Goal: Information Seeking & Learning: Check status

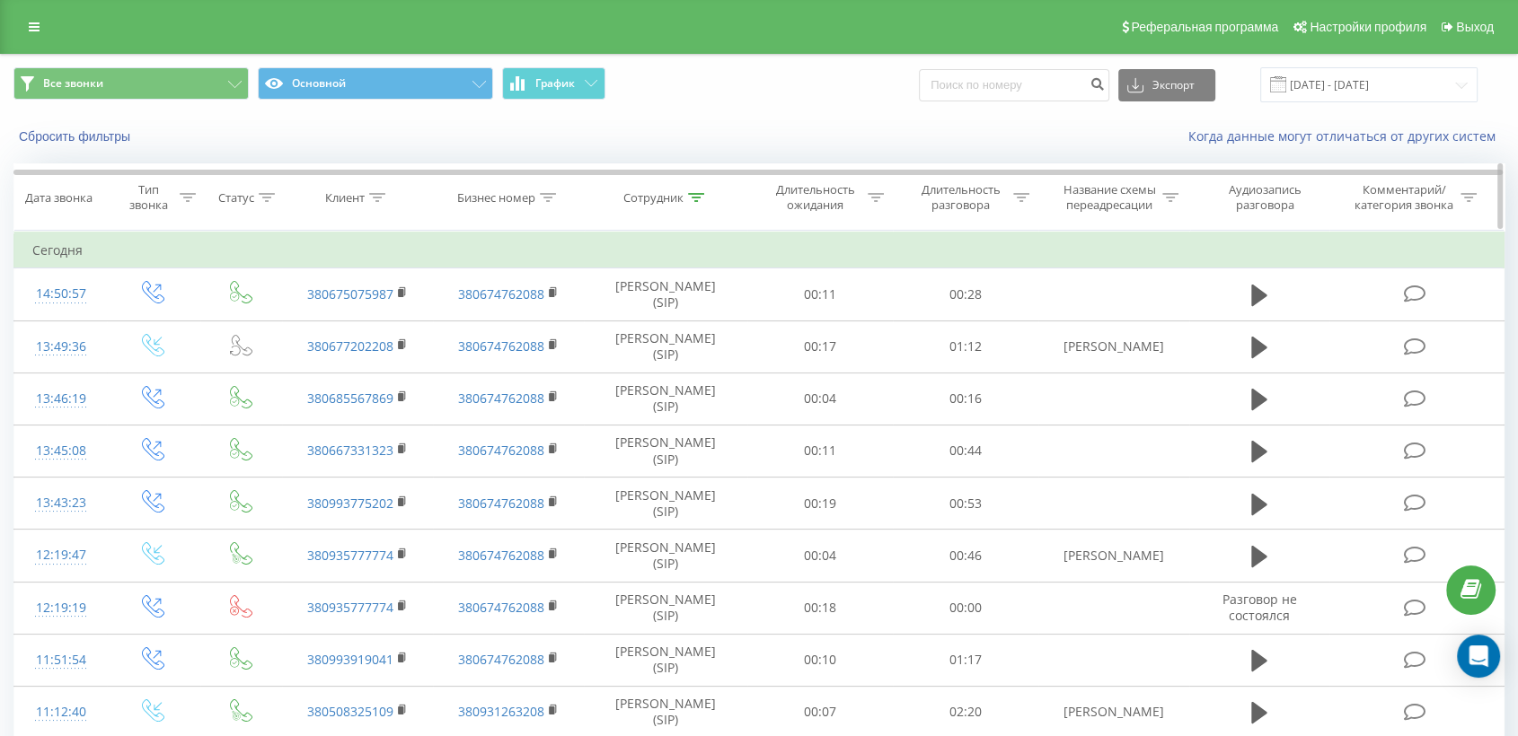
click at [697, 198] on icon at bounding box center [696, 197] width 16 height 9
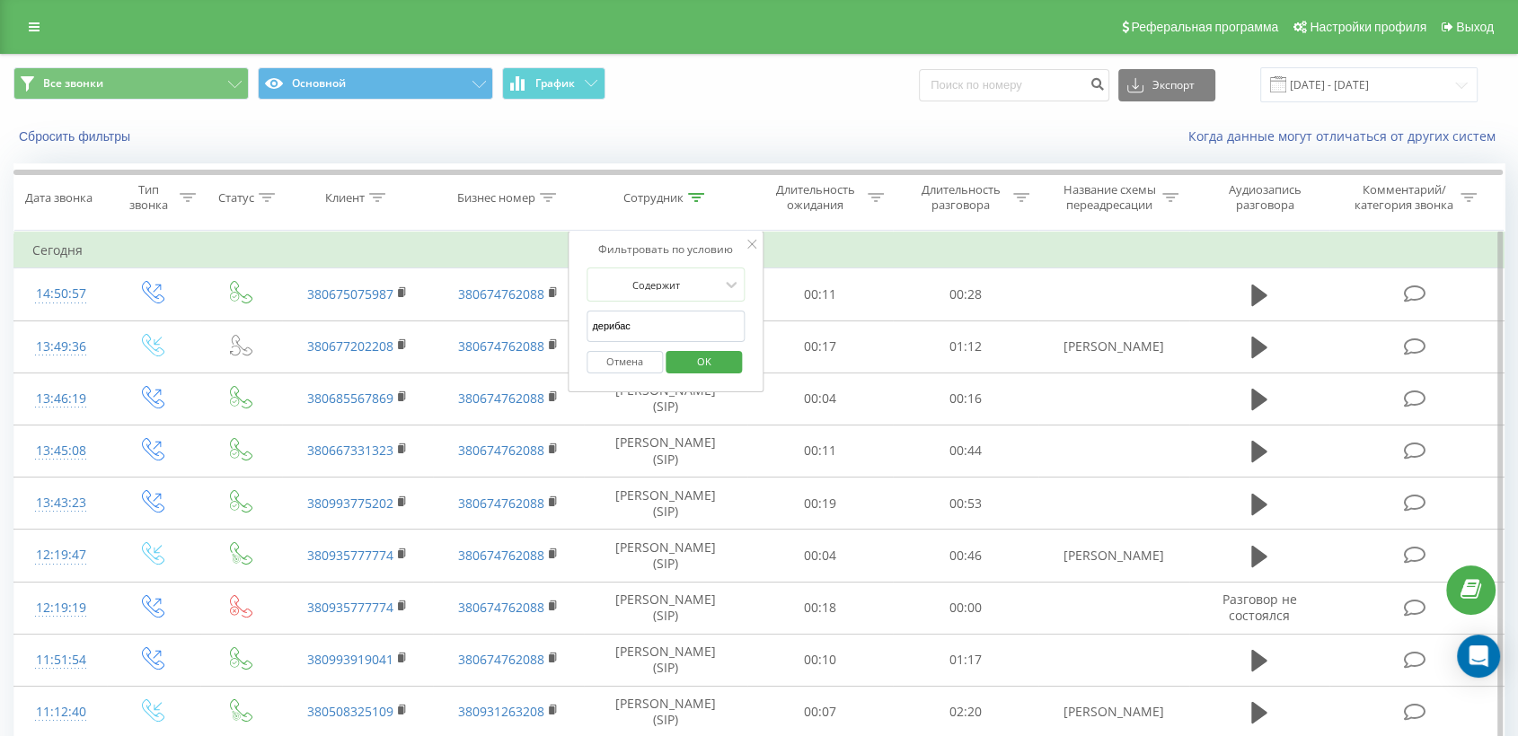
click at [643, 323] on input "дерибас" at bounding box center [665, 326] width 158 height 31
type input "д"
type input "смоляная"
click at [712, 365] on span "OK" at bounding box center [704, 362] width 50 height 28
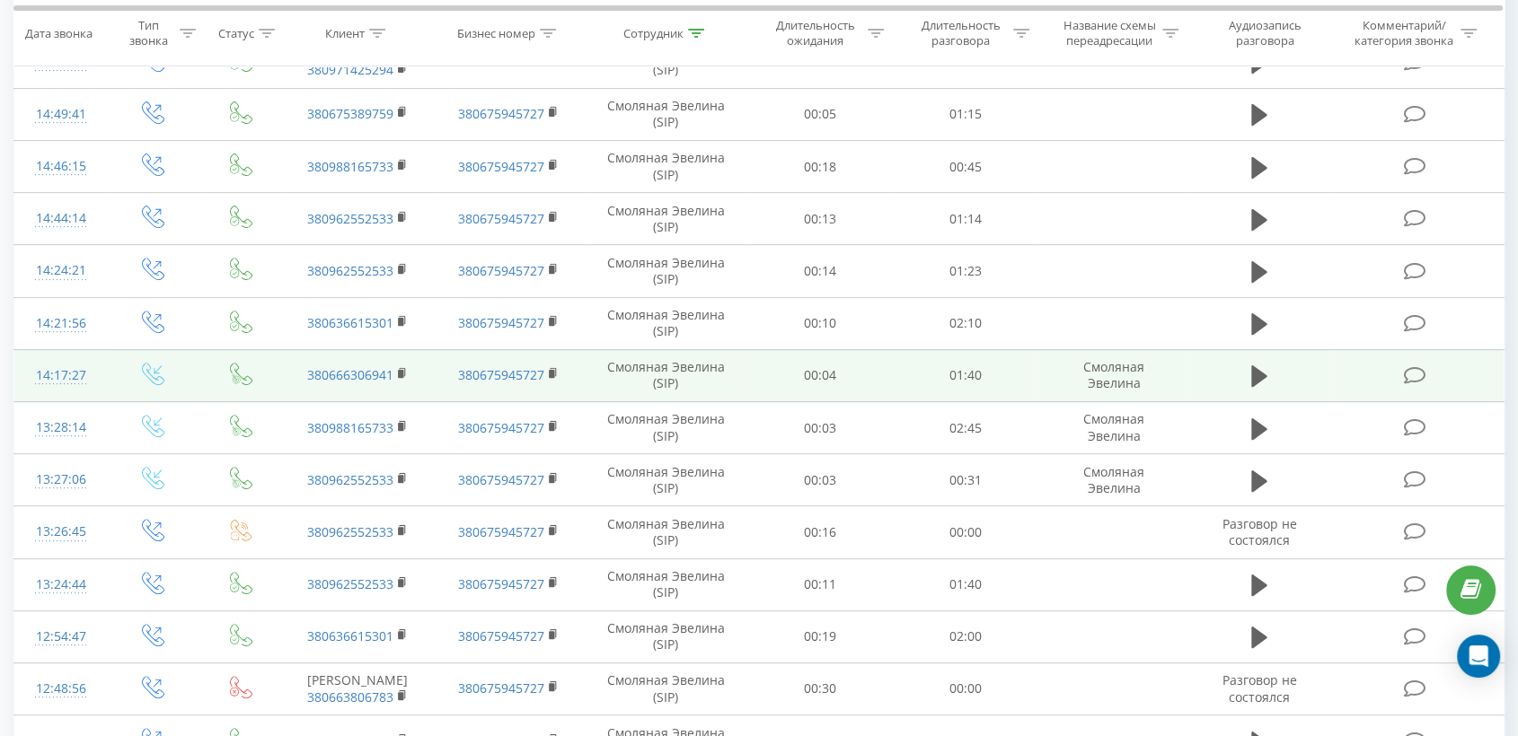
scroll to position [917, 0]
